Goal: Information Seeking & Learning: Learn about a topic

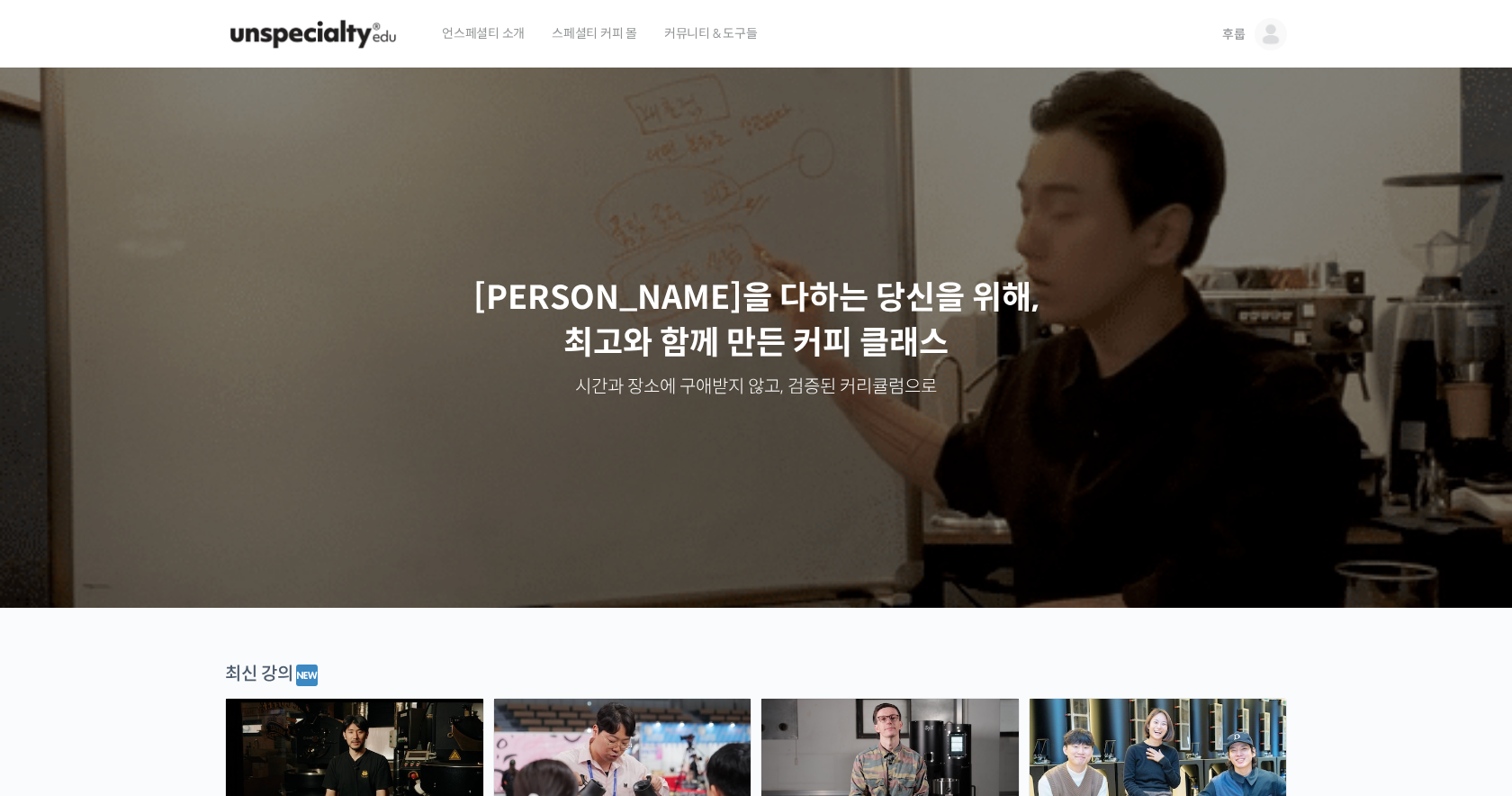
click at [1268, 40] on img at bounding box center [1271, 34] width 32 height 32
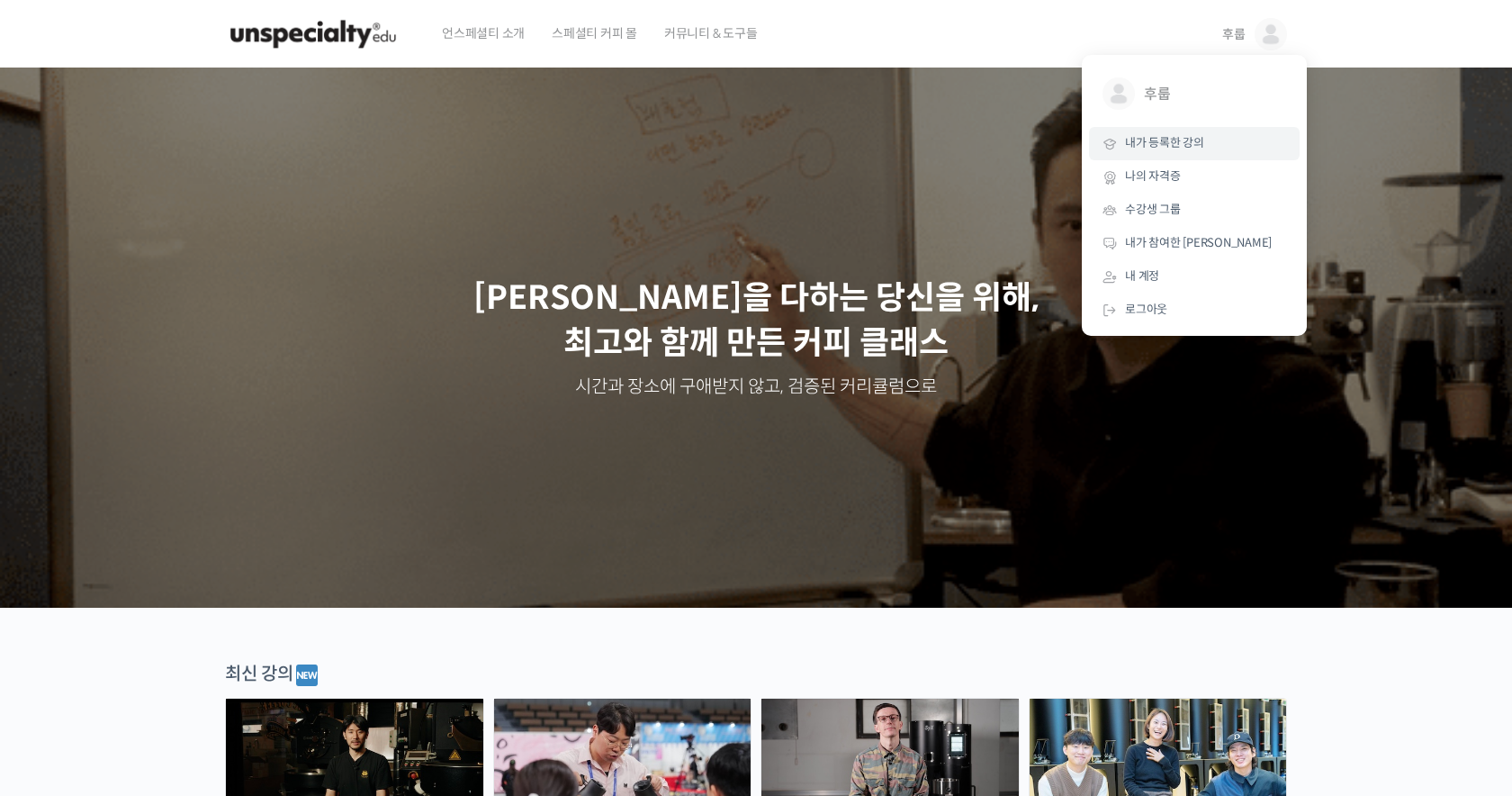
click at [1194, 150] on span "내가 등록한 강의" at bounding box center [1164, 143] width 79 height 16
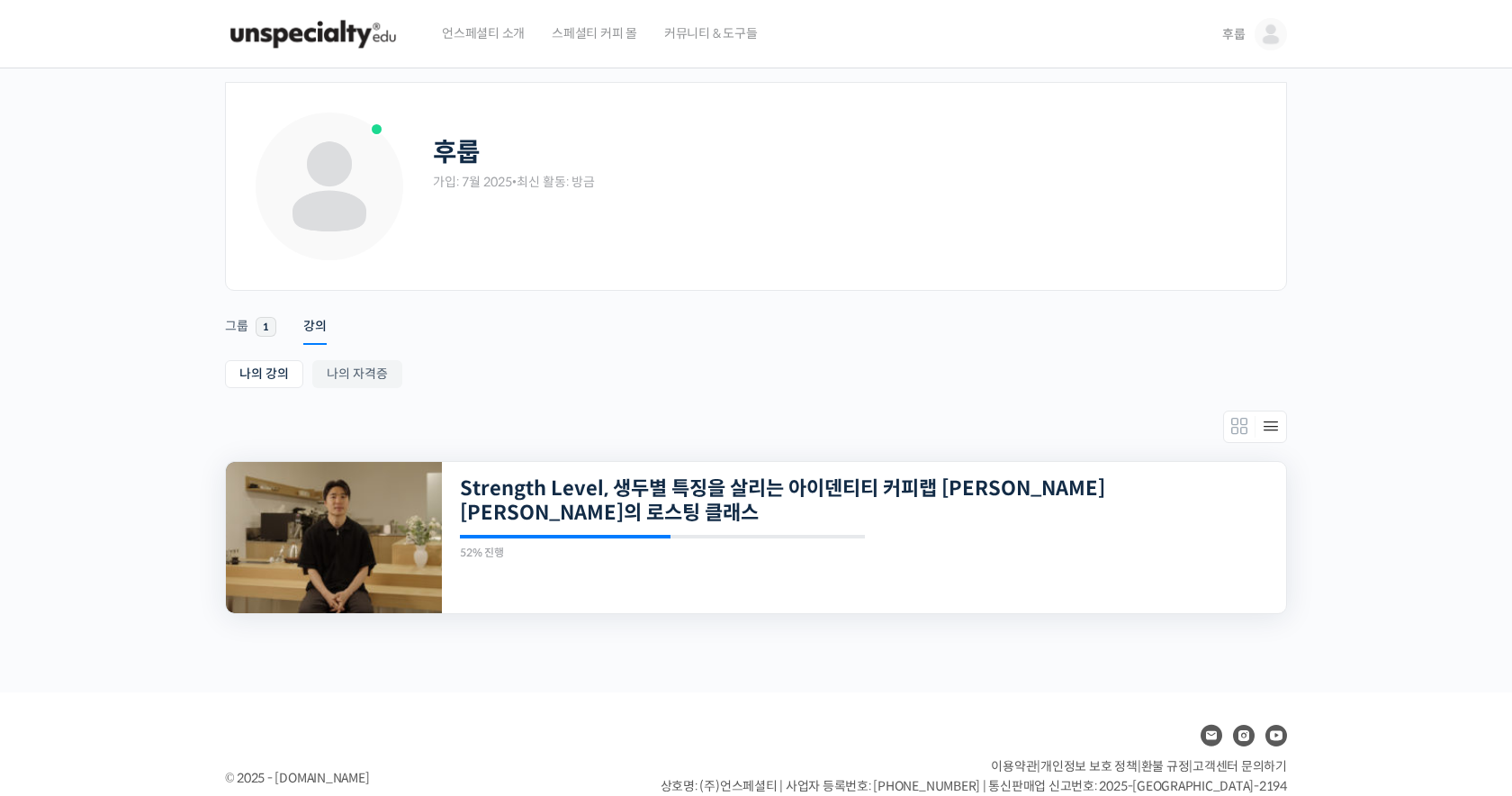
click at [347, 510] on img at bounding box center [334, 537] width 216 height 151
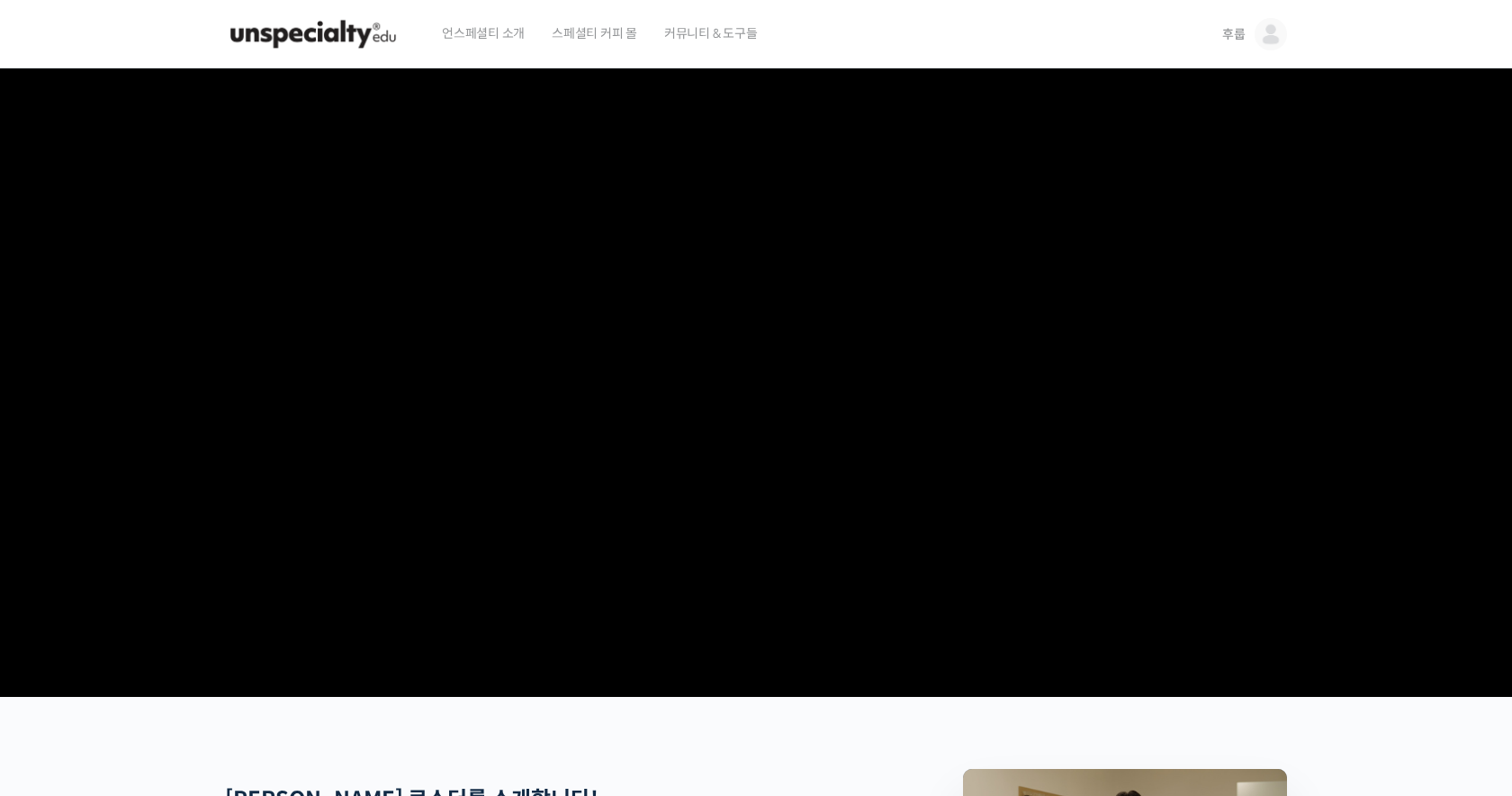
click at [1152, 476] on video at bounding box center [756, 379] width 1062 height 621
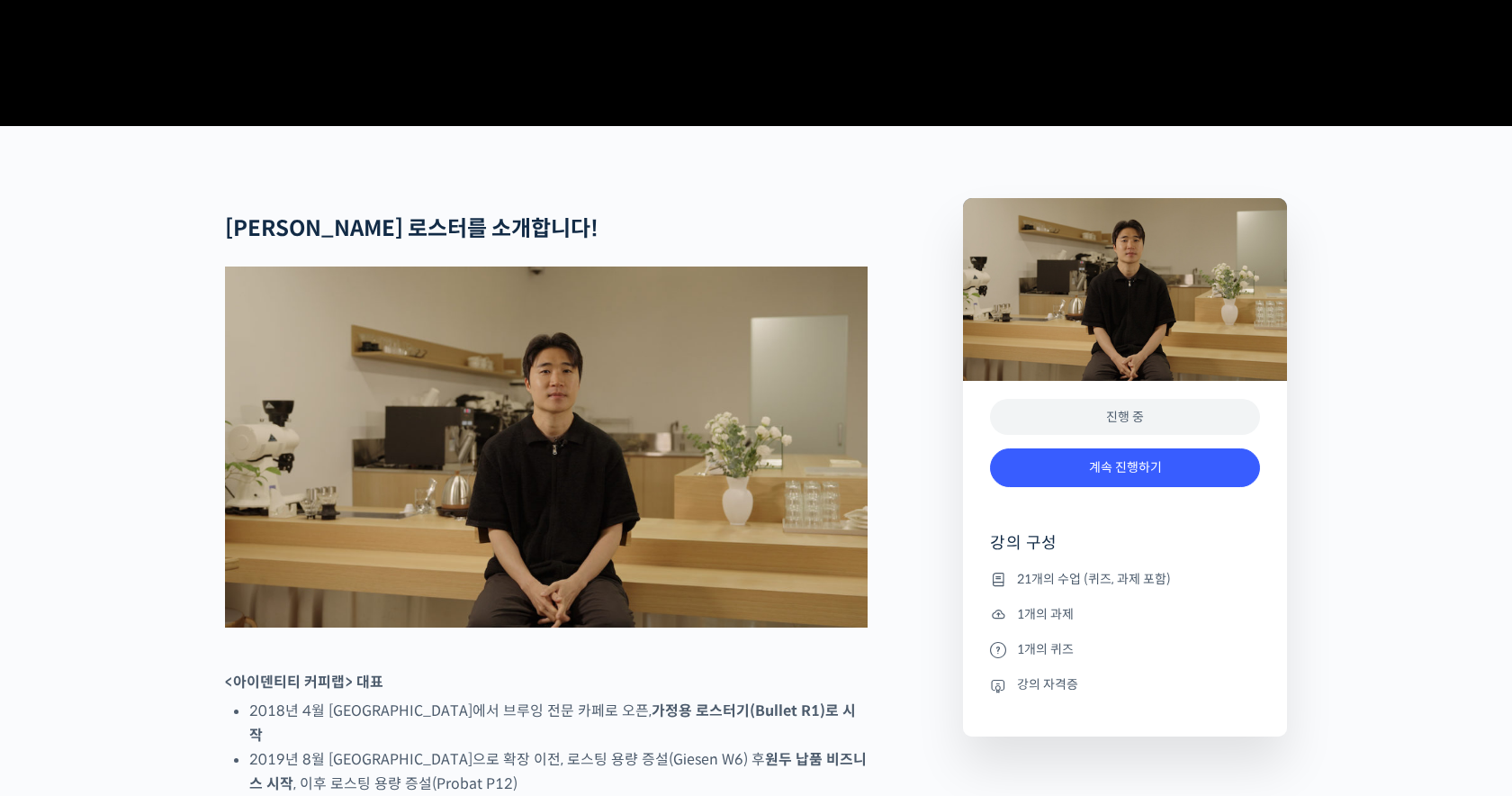
scroll to position [571, 0]
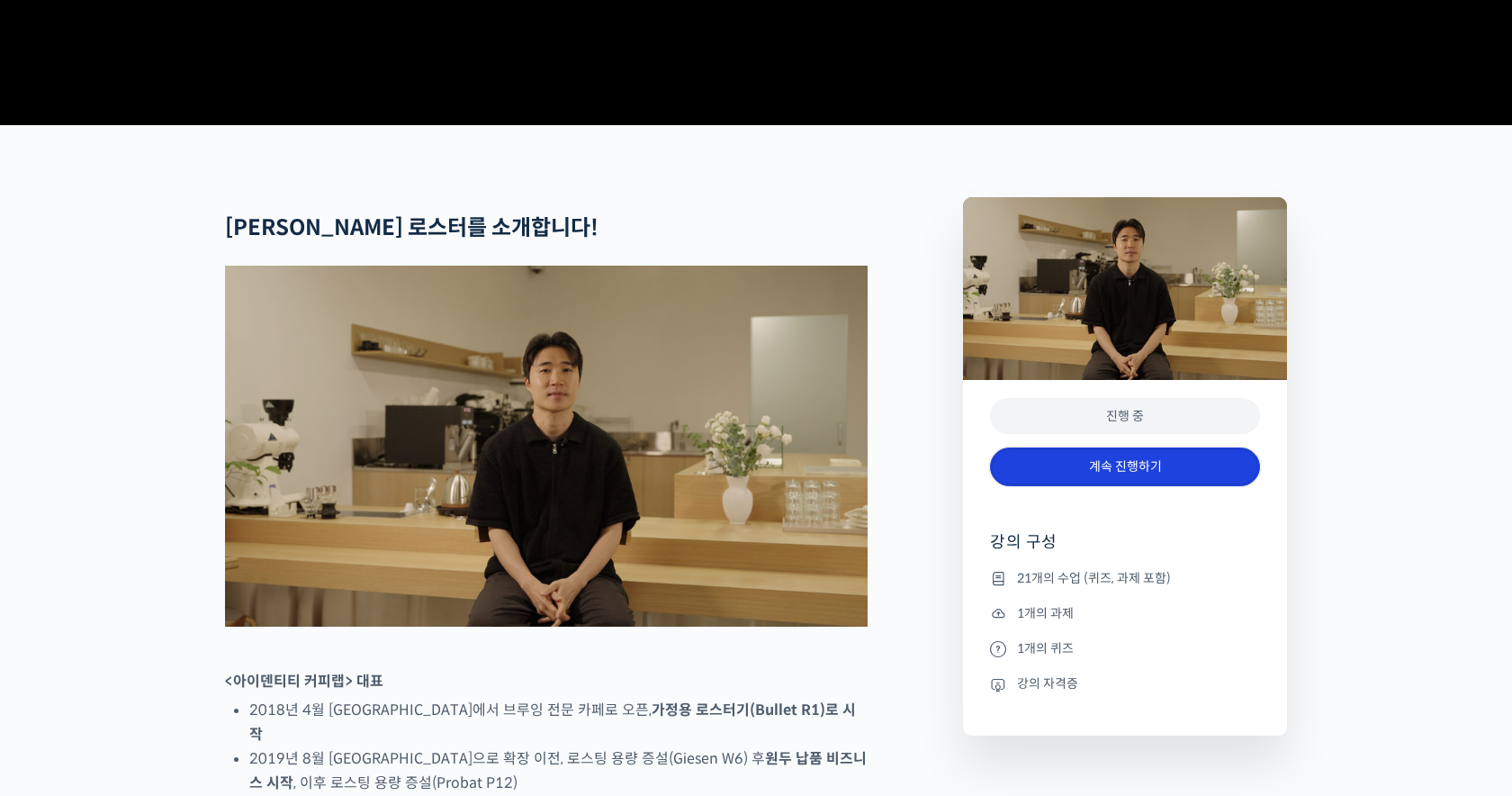
click at [1133, 487] on link "계속 진행하기" at bounding box center [1126, 467] width 270 height 39
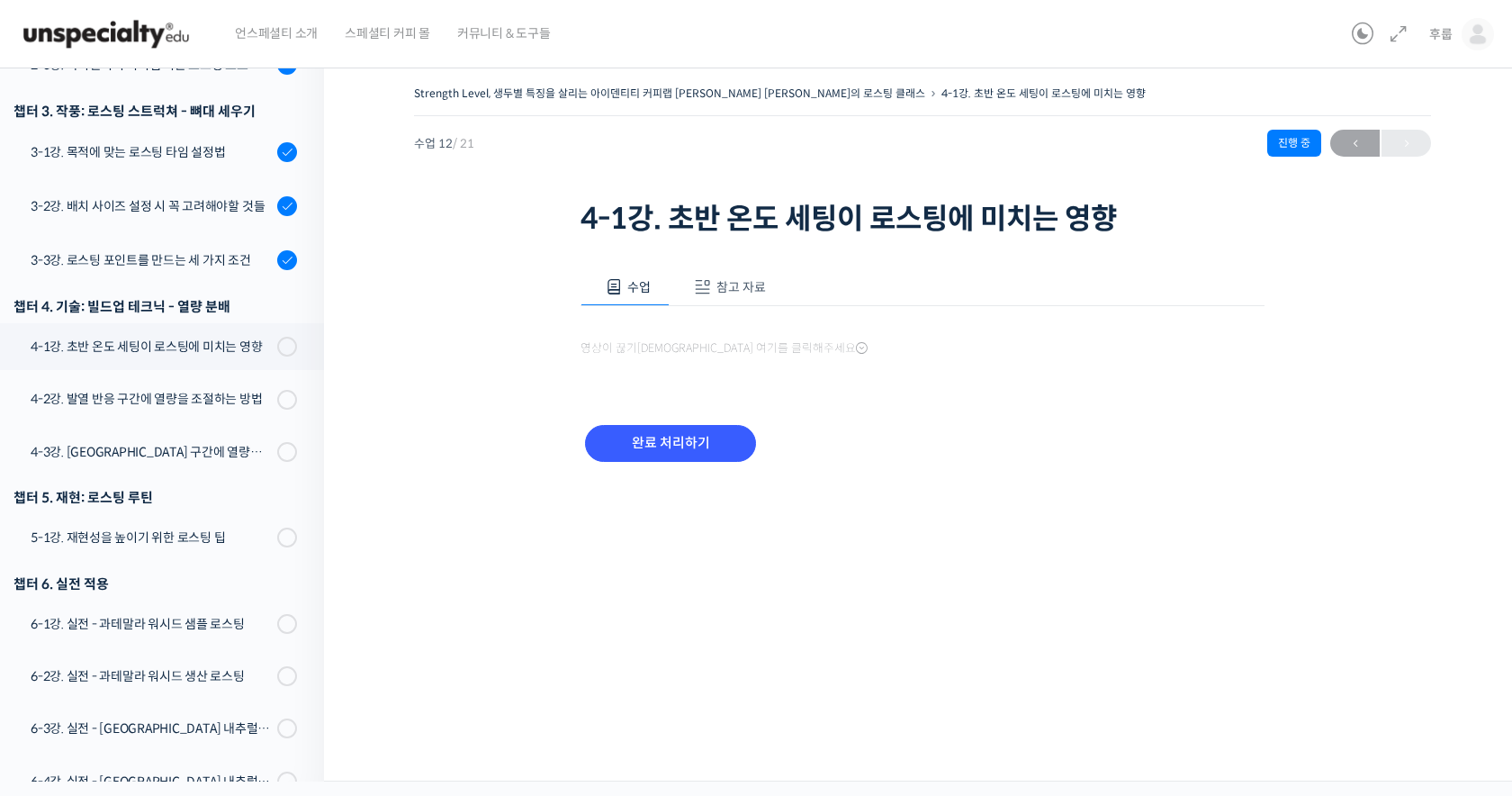
scroll to position [906, 0]
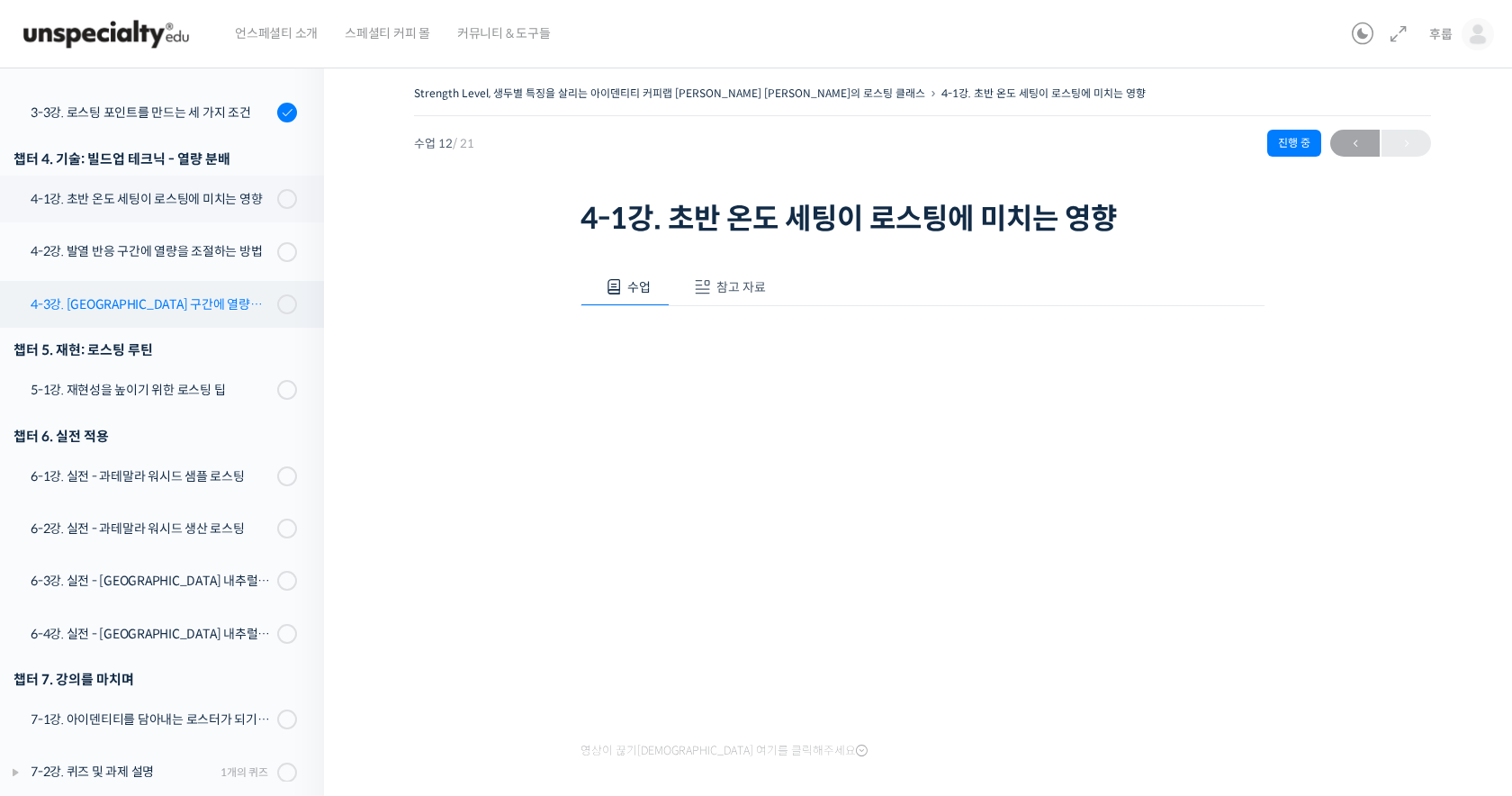
click at [277, 281] on link "4-3강. 디벨롭 구간에 열량을 조절하는 방법" at bounding box center [158, 305] width 333 height 47
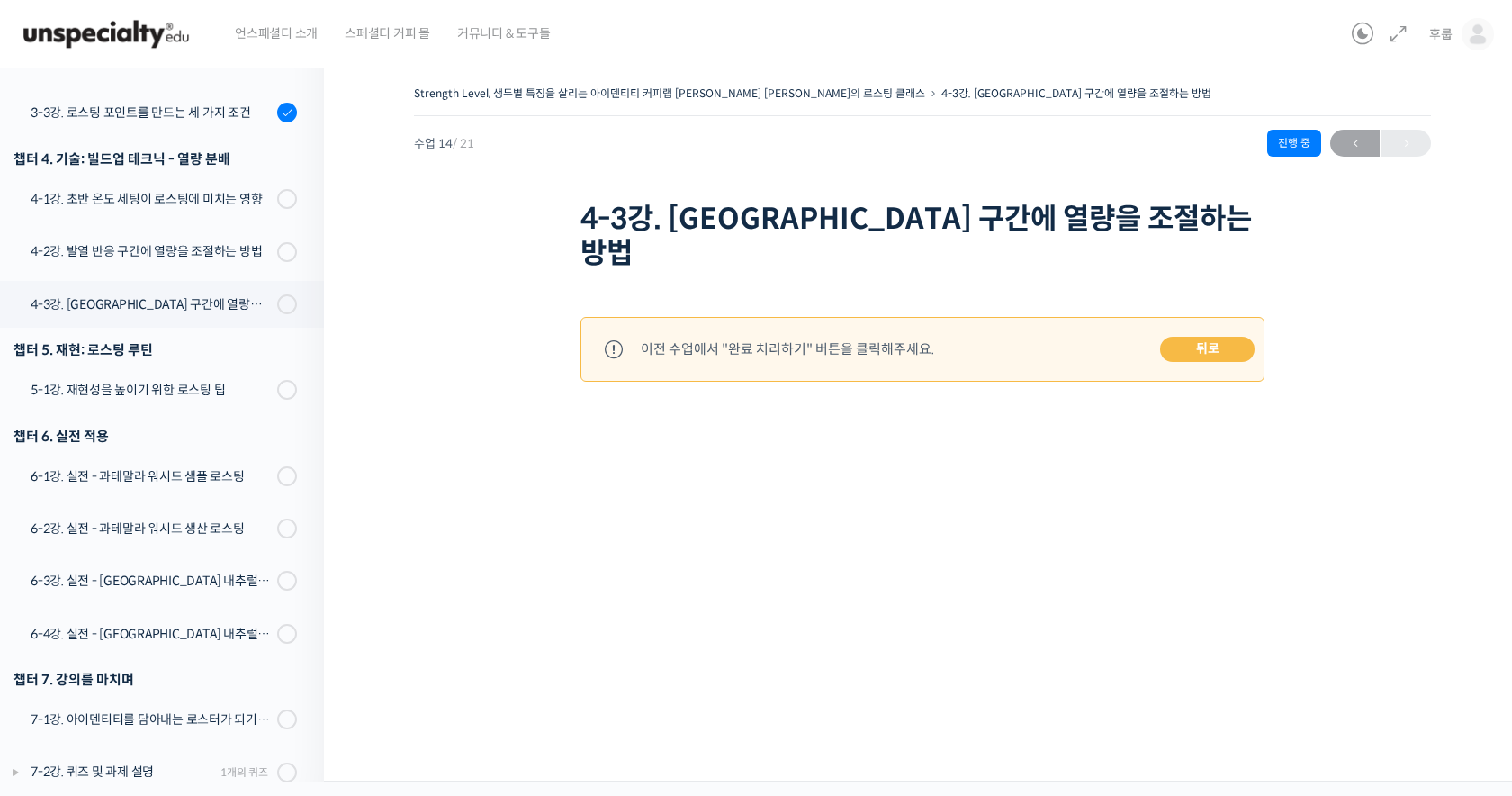
scroll to position [906, 0]
click at [286, 242] on span at bounding box center [282, 252] width 10 height 19
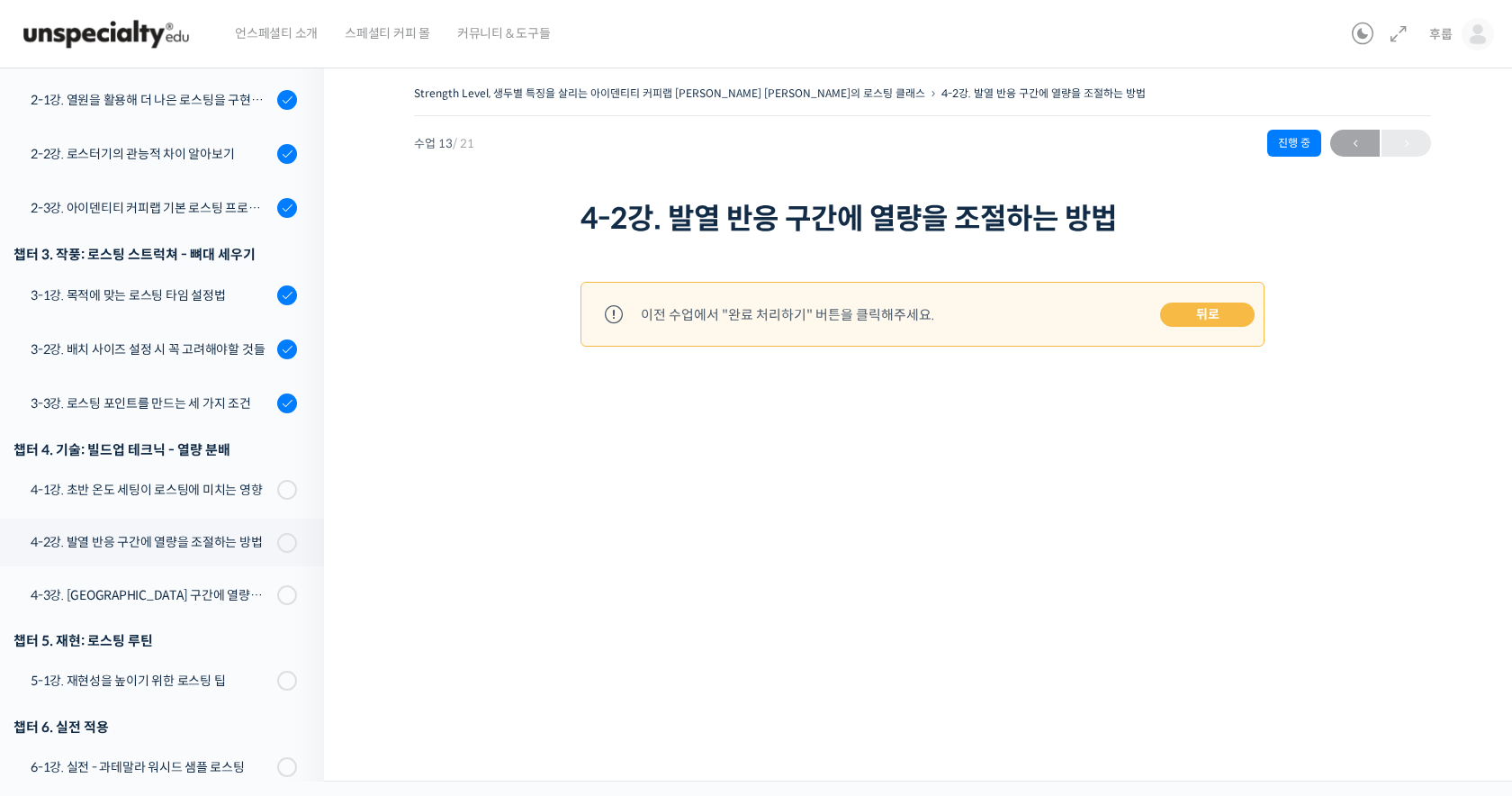
scroll to position [906, 0]
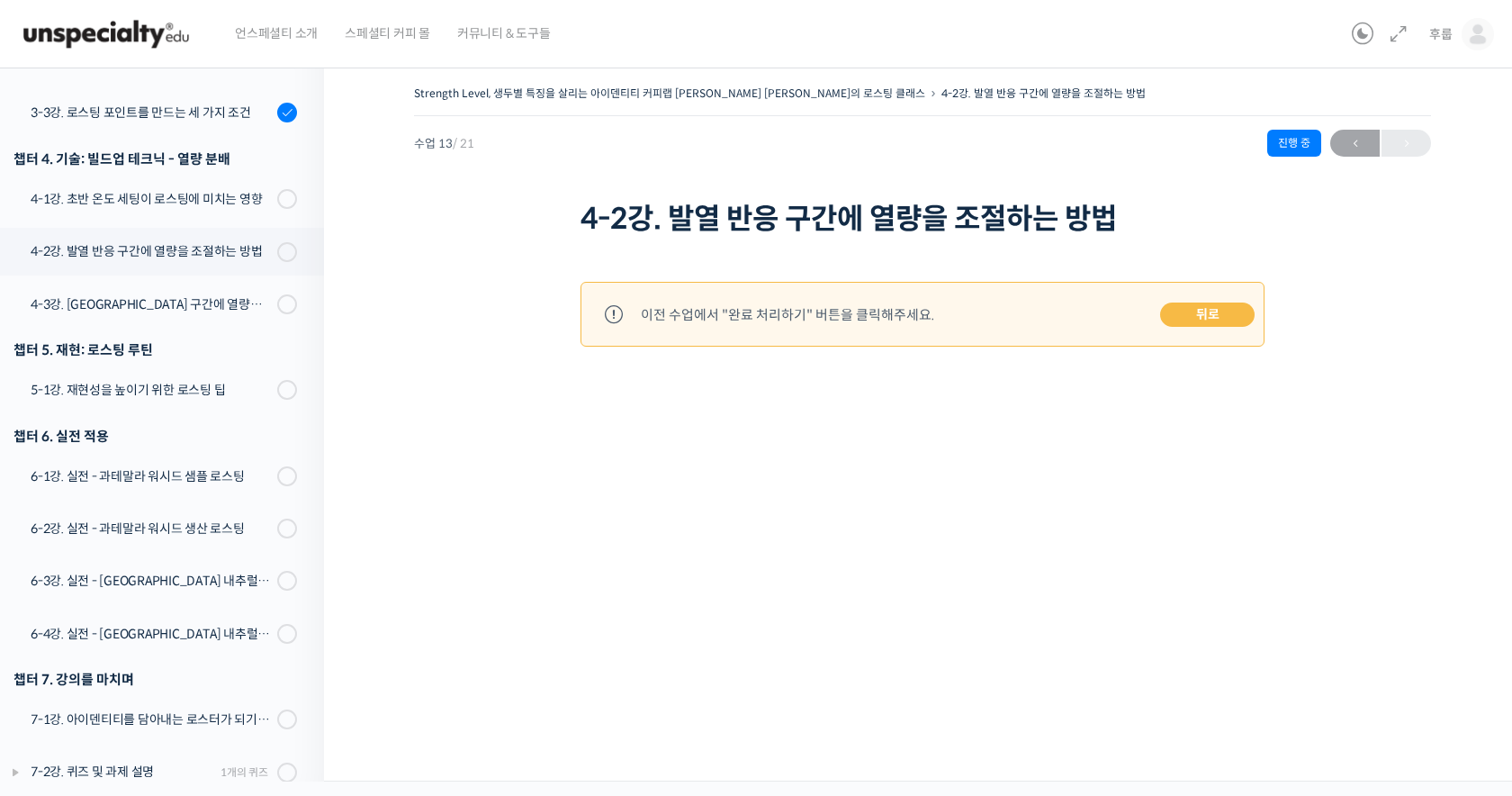
click at [1176, 321] on link "뒤로" at bounding box center [1206, 315] width 94 height 25
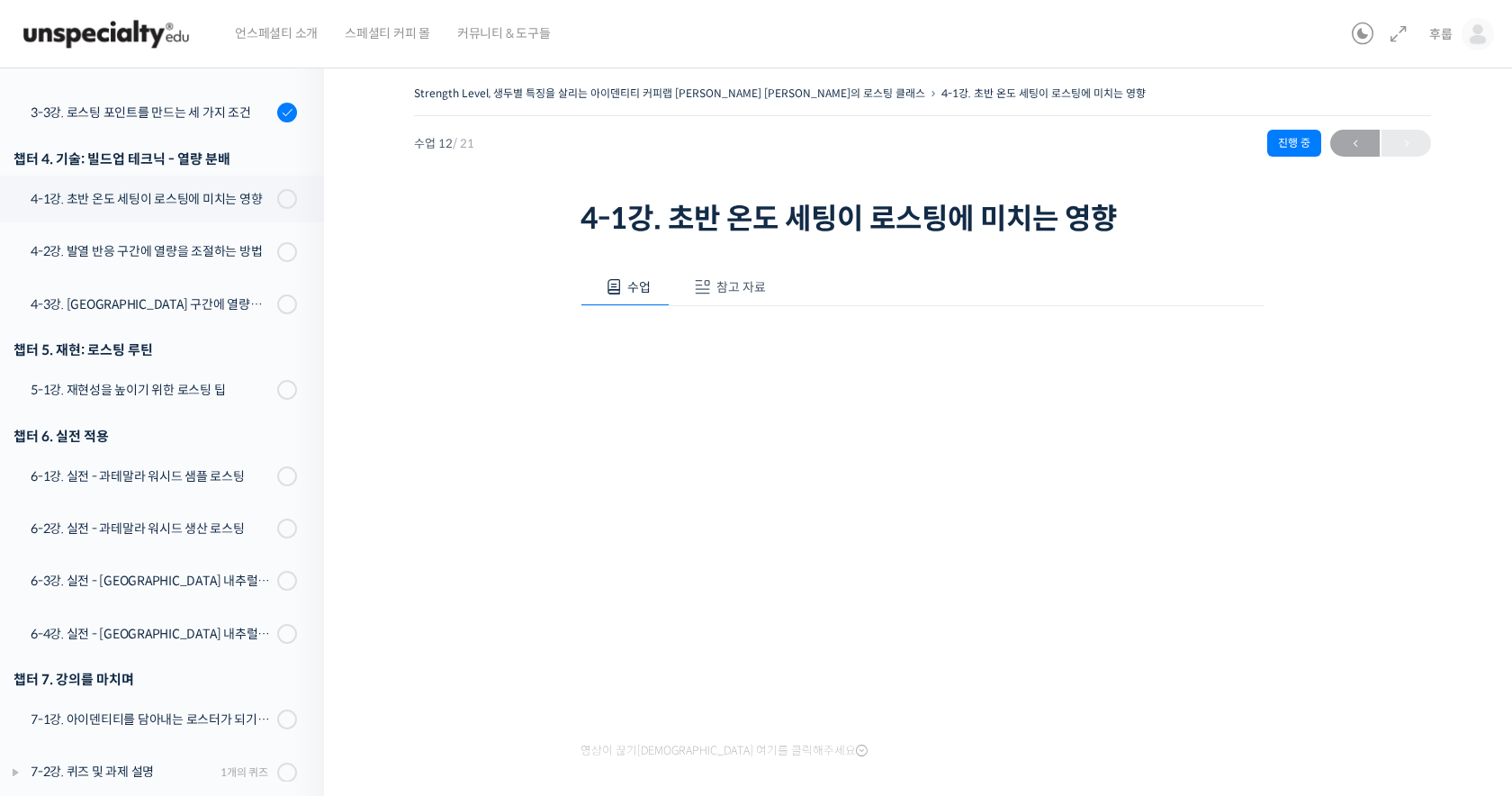
scroll to position [151, 0]
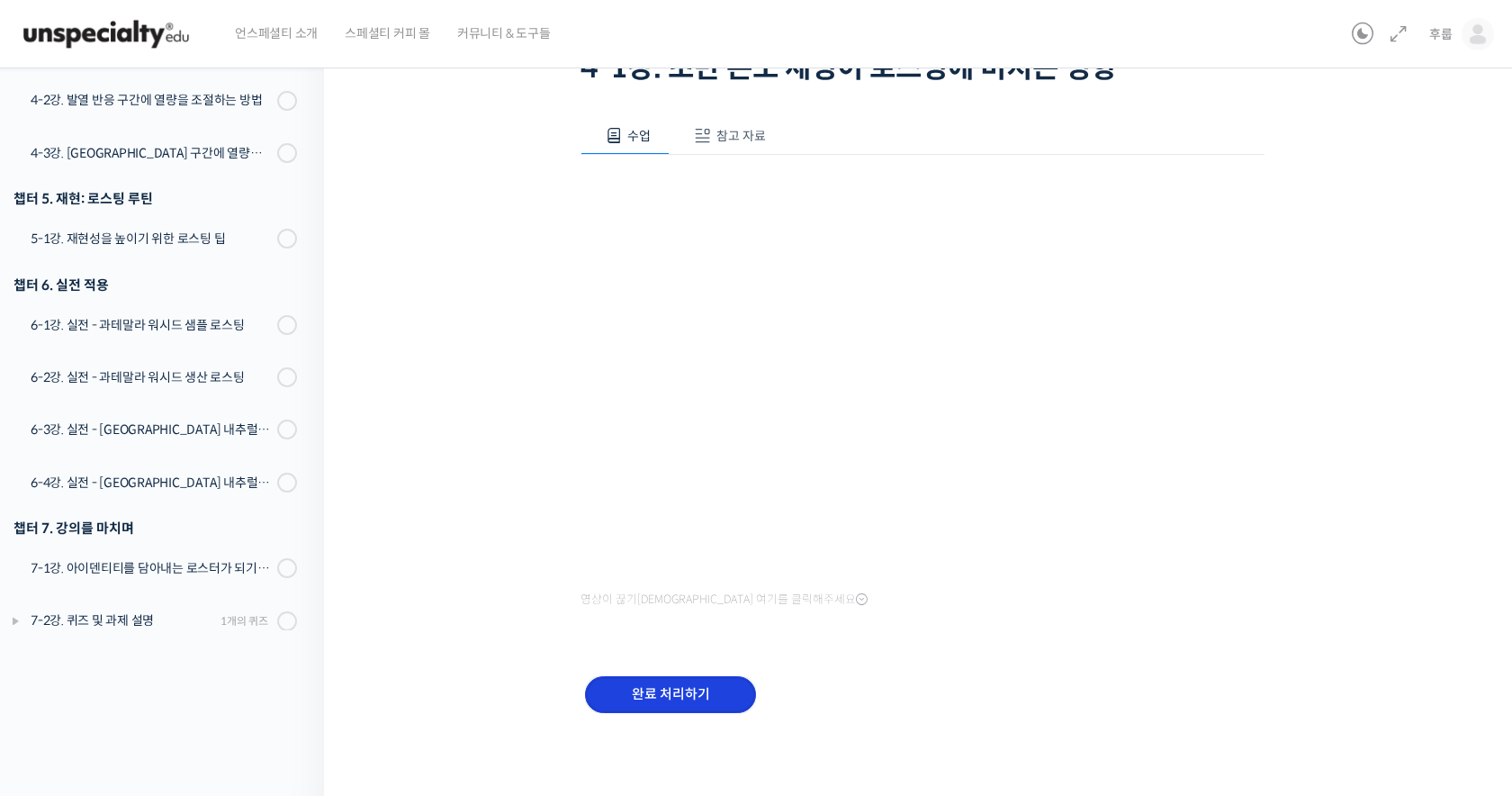
click at [706, 693] on input "완료 처리하기" at bounding box center [670, 695] width 171 height 37
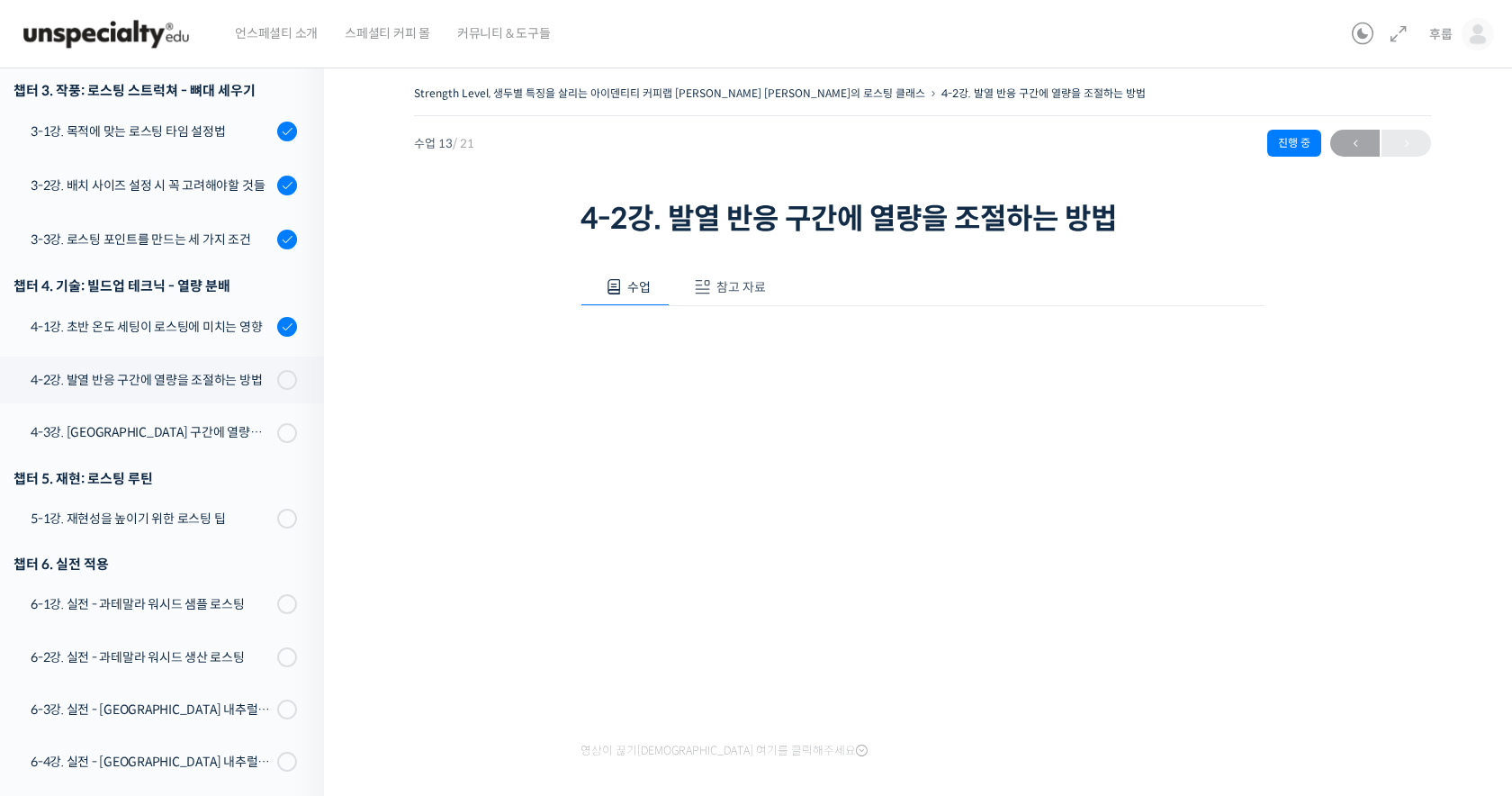
scroll to position [151, 0]
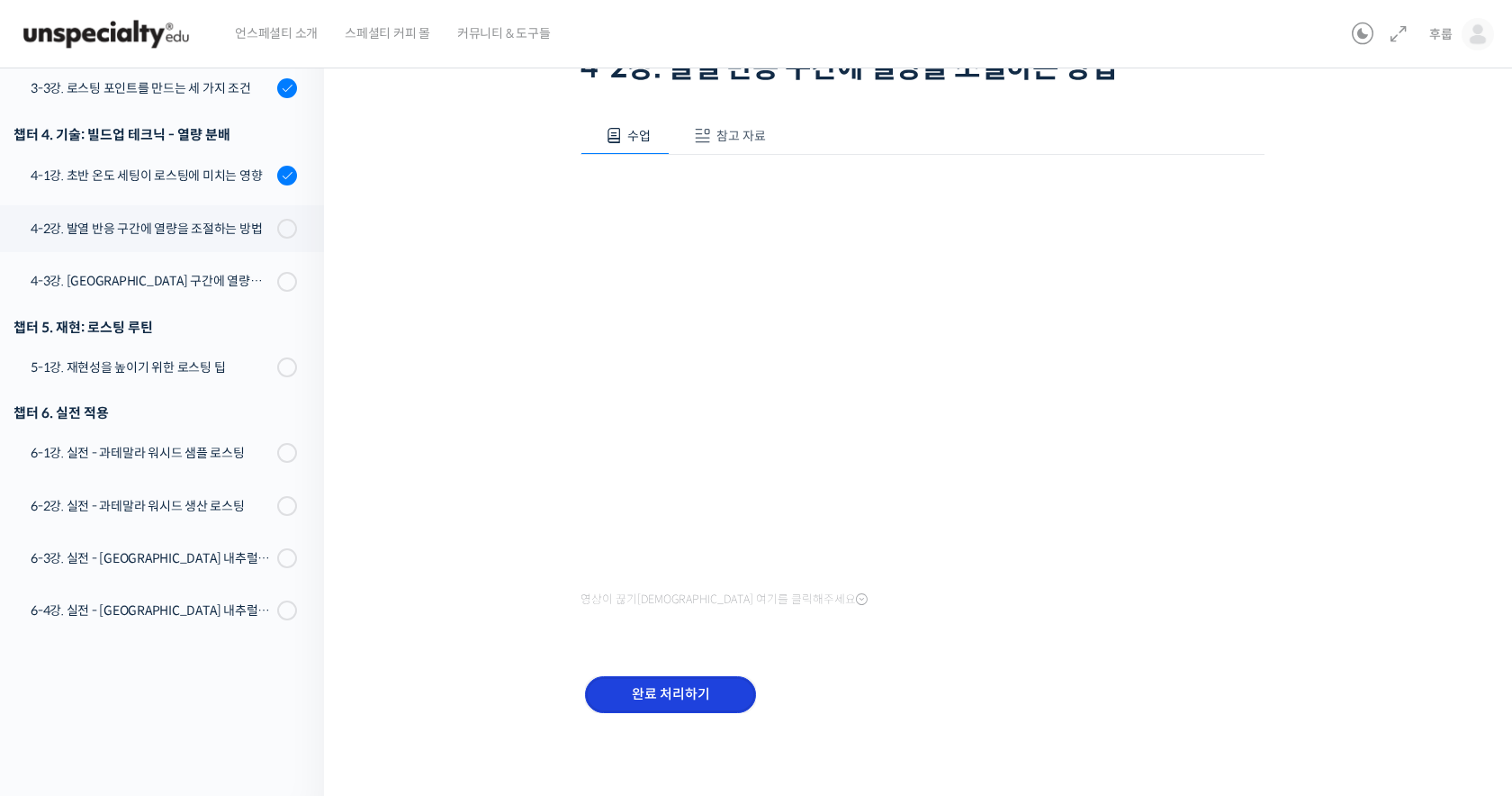
click at [678, 697] on input "완료 처리하기" at bounding box center [670, 695] width 171 height 37
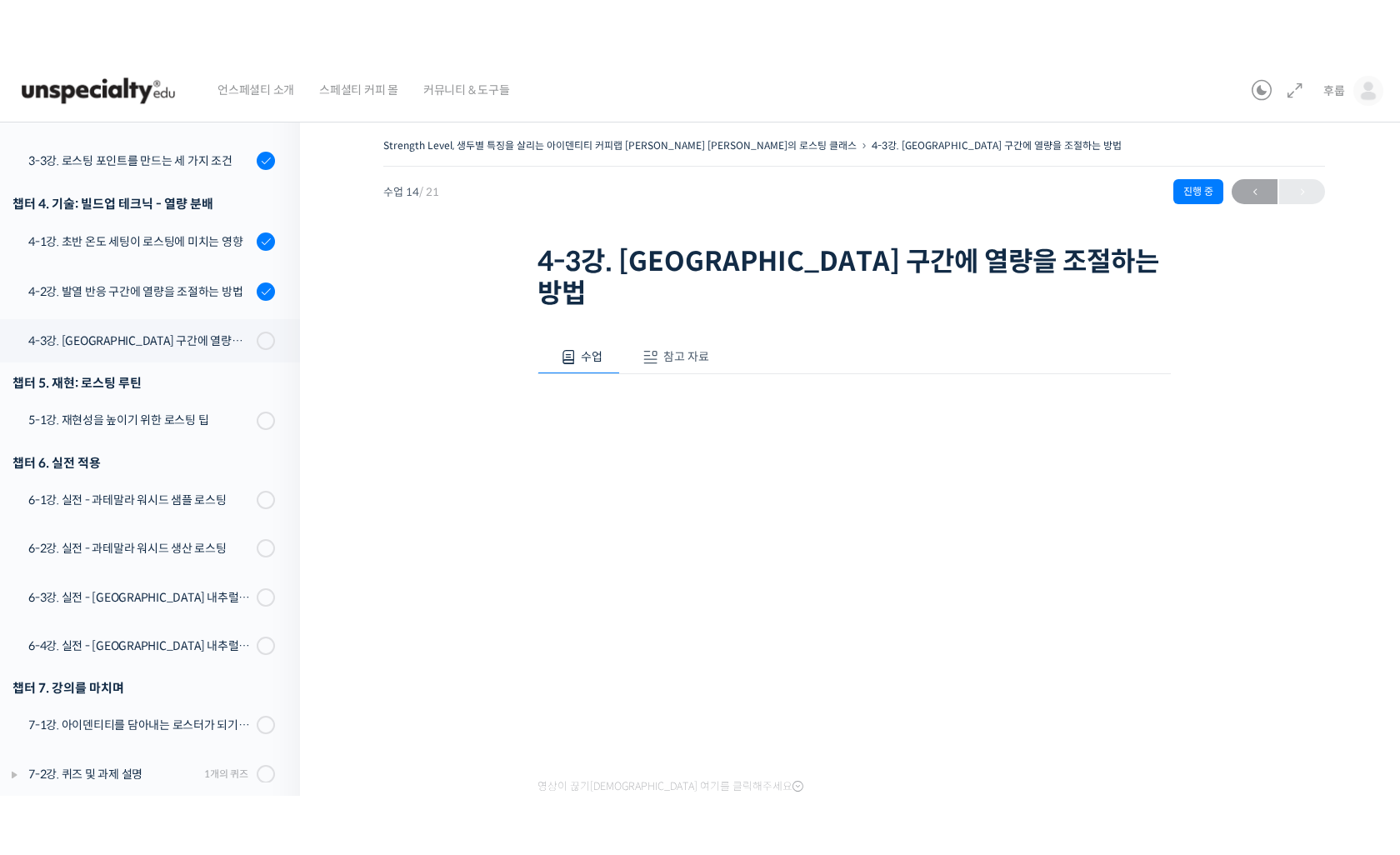
scroll to position [723, 0]
